Goal: Transaction & Acquisition: Purchase product/service

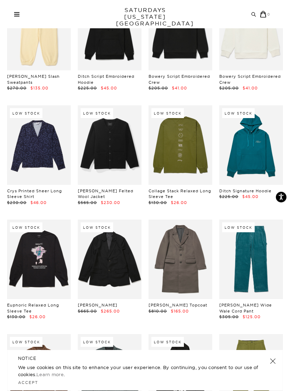
scroll to position [3739, 0]
click at [186, 105] on link at bounding box center [180, 144] width 64 height 79
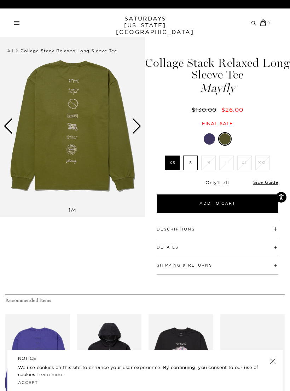
click at [138, 130] on div "Next slide" at bounding box center [137, 126] width 10 height 16
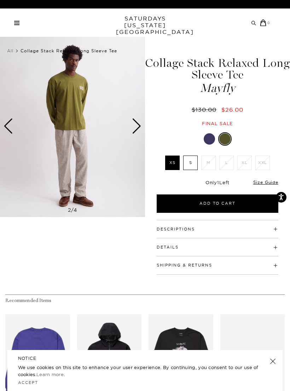
click at [135, 126] on div "Next slide" at bounding box center [137, 126] width 10 height 16
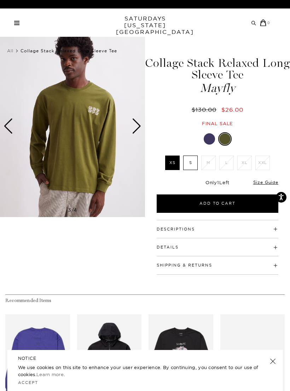
click at [137, 126] on div "Next slide" at bounding box center [137, 126] width 10 height 16
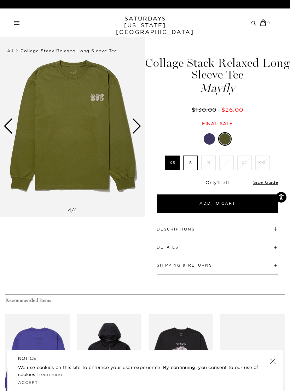
click at [18, 116] on img at bounding box center [72, 126] width 145 height 181
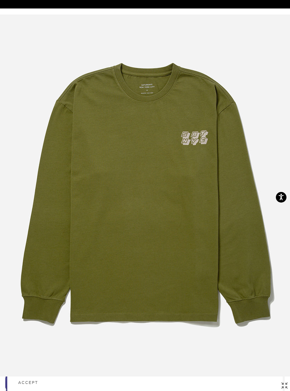
click at [12, 124] on img at bounding box center [144, 195] width 301 height 362
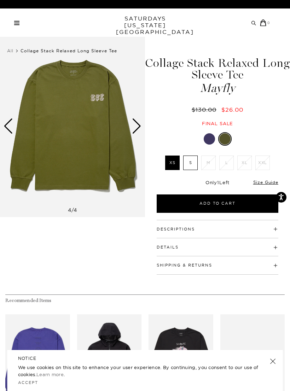
click at [10, 118] on div "Previous slide" at bounding box center [9, 126] width 10 height 16
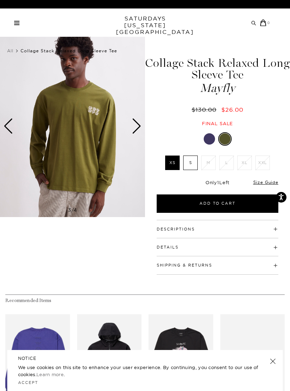
click at [14, 129] on img at bounding box center [72, 126] width 145 height 181
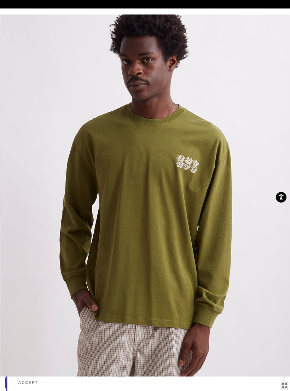
click at [13, 123] on img at bounding box center [144, 195] width 289 height 362
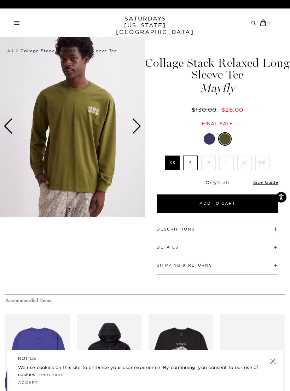
click at [14, 126] on img at bounding box center [72, 126] width 145 height 181
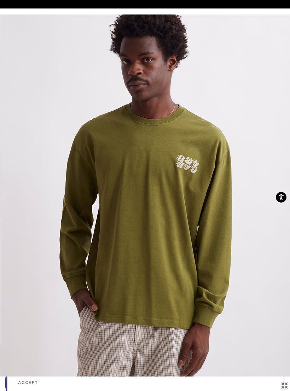
click at [235, 110] on img at bounding box center [144, 195] width 289 height 362
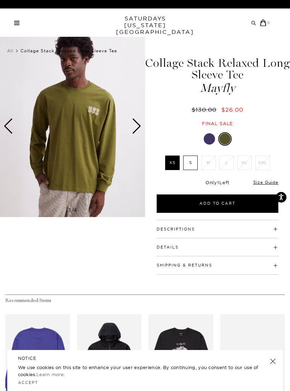
click at [9, 128] on div "Previous slide" at bounding box center [9, 126] width 10 height 16
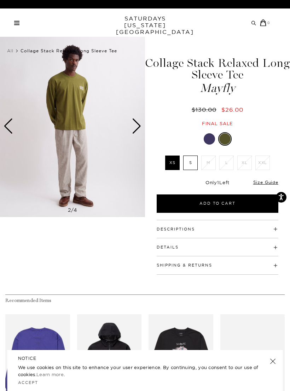
click at [12, 124] on div "Previous slide" at bounding box center [9, 126] width 10 height 16
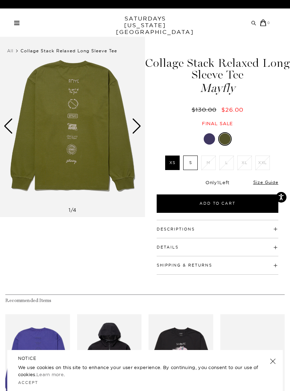
click at [102, 158] on img at bounding box center [72, 126] width 145 height 181
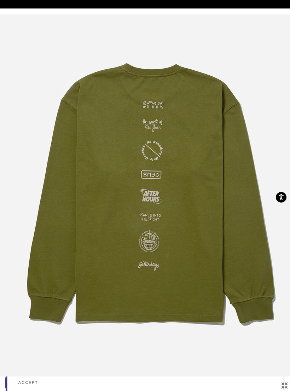
click at [162, 100] on img at bounding box center [150, 195] width 301 height 362
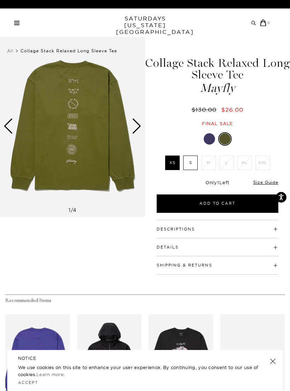
click at [209, 141] on div at bounding box center [208, 138] width 11 height 11
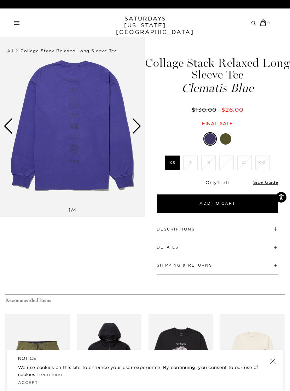
click at [226, 136] on div at bounding box center [225, 138] width 11 height 11
